Goal: Task Accomplishment & Management: Manage account settings

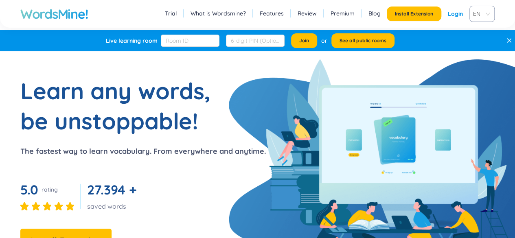
click at [456, 15] on link "Login" at bounding box center [455, 14] width 15 height 15
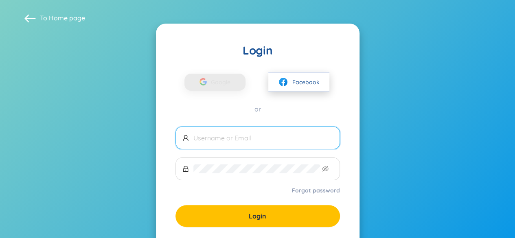
click at [309, 81] on span "Facebook" at bounding box center [305, 82] width 27 height 9
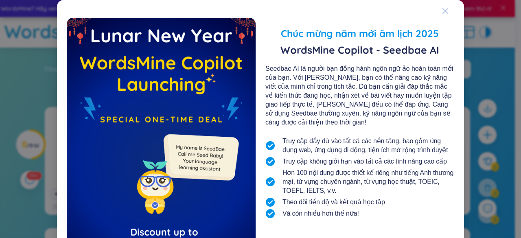
click at [442, 9] on icon "Đóng" at bounding box center [445, 11] width 7 height 7
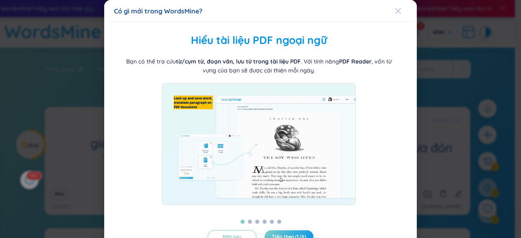
click at [395, 7] on div "Đóng" at bounding box center [398, 11] width 7 height 22
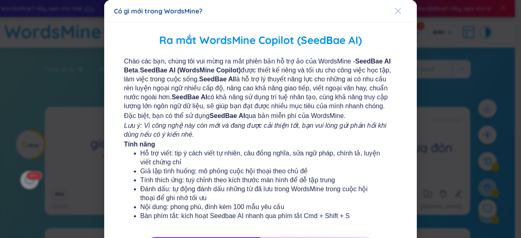
click at [395, 11] on icon "Đóng" at bounding box center [398, 11] width 7 height 7
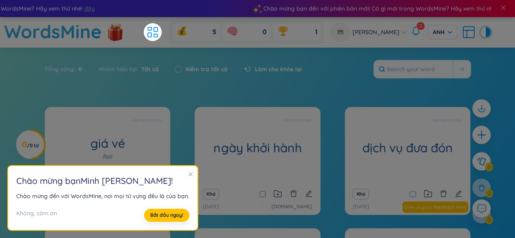
click at [188, 173] on icon "đóng" at bounding box center [191, 174] width 6 height 6
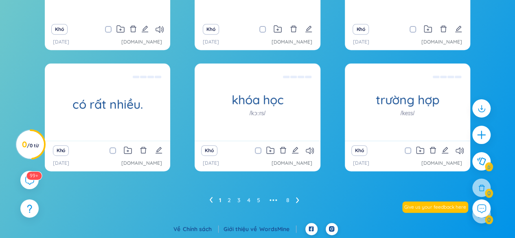
scroll to position [165, 0]
